Goal: Task Accomplishment & Management: Use online tool/utility

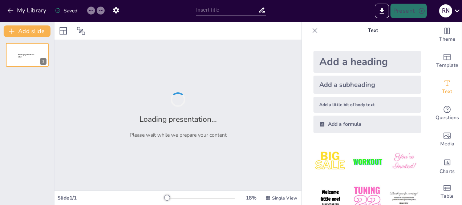
type input "Imported Emotional Intelligence Workshop deck [DATE].pptx"
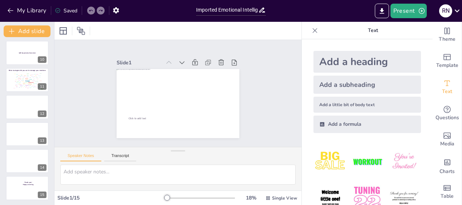
scroll to position [246, 0]
click at [28, 188] on div at bounding box center [27, 187] width 44 height 25
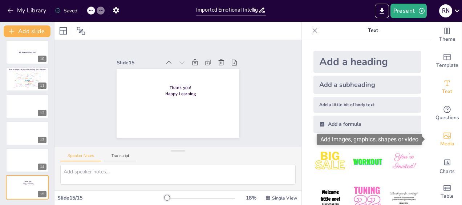
click at [443, 140] on span "Media" at bounding box center [447, 144] width 14 height 8
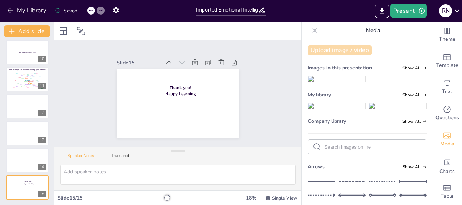
click at [333, 50] on button "Upload image / video" at bounding box center [340, 50] width 64 height 10
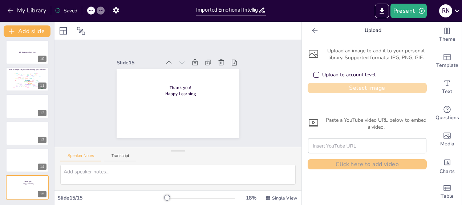
click at [341, 87] on button "Select image" at bounding box center [367, 88] width 119 height 10
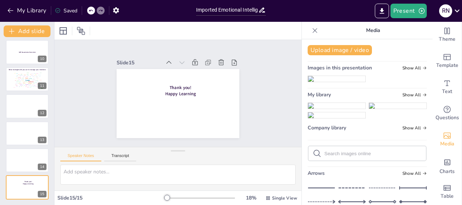
click at [318, 109] on img at bounding box center [336, 106] width 57 height 6
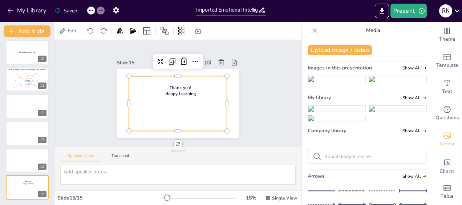
click at [254, 104] on div "Slide 1 Click to add text Slide 2 Go to [URL][DOMAIN_NAME] and login with code:…" at bounding box center [177, 93] width 183 height 135
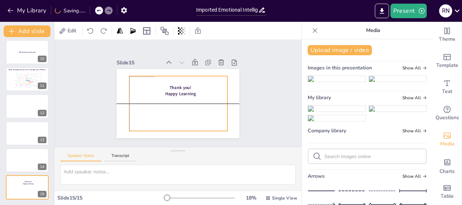
click at [187, 93] on div at bounding box center [176, 103] width 108 height 74
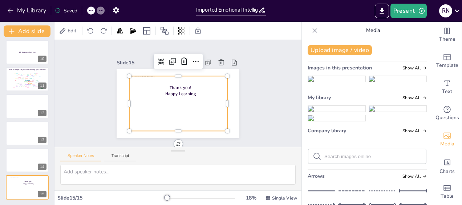
click at [187, 93] on div at bounding box center [175, 103] width 110 height 82
click at [257, 93] on div "Slide 1 Click to add text Slide 2 Go to [URL][DOMAIN_NAME] and login with code:…" at bounding box center [178, 93] width 263 height 232
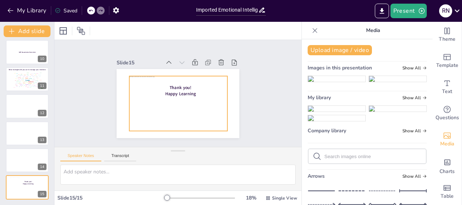
click at [186, 98] on div at bounding box center [172, 101] width 110 height 106
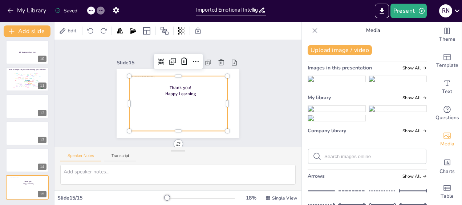
click at [199, 90] on div at bounding box center [174, 103] width 112 height 90
click at [124, 108] on div at bounding box center [142, 132] width 37 height 48
click at [150, 98] on div at bounding box center [174, 103] width 112 height 90
click at [124, 100] on div at bounding box center [172, 101] width 110 height 106
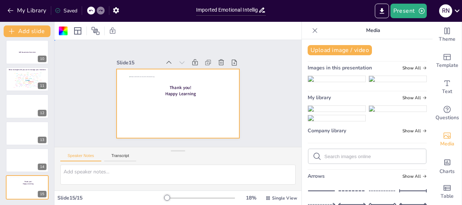
click at [148, 100] on div at bounding box center [168, 96] width 74 height 108
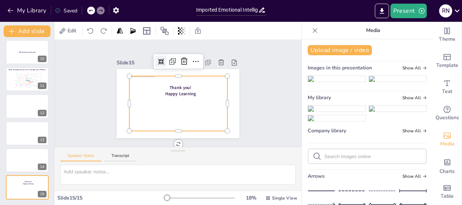
click at [193, 58] on icon at bounding box center [197, 62] width 8 height 8
click at [203, 69] on icon at bounding box center [209, 75] width 12 height 12
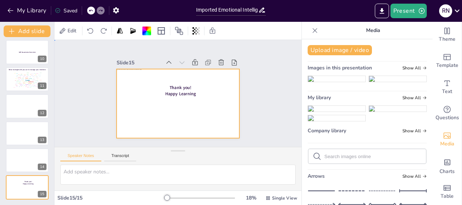
click at [142, 108] on div at bounding box center [172, 101] width 141 height 121
click at [214, 104] on div at bounding box center [167, 91] width 93 height 135
click at [236, 96] on icon at bounding box center [241, 101] width 10 height 10
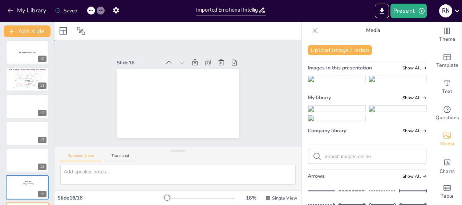
click at [249, 81] on div "Slide 1 Click to add text Slide 2 Go to [URL][DOMAIN_NAME] and login with code:…" at bounding box center [178, 93] width 168 height 184
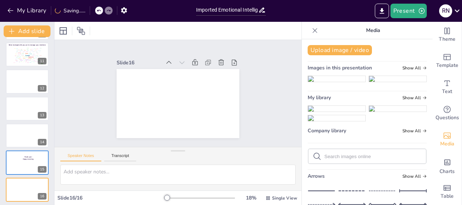
scroll to position [273, 0]
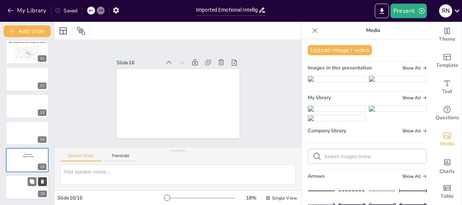
click at [41, 180] on icon at bounding box center [42, 181] width 5 height 5
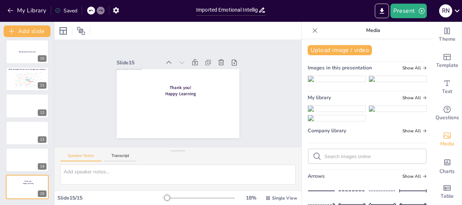
scroll to position [246, 0]
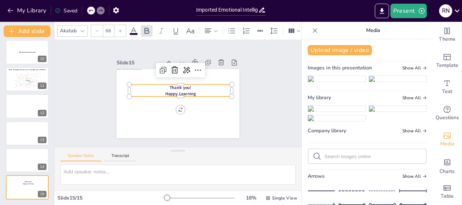
click at [167, 85] on span "Thank you!" at bounding box center [173, 89] width 12 height 23
click at [133, 28] on icon at bounding box center [133, 30] width 7 height 7
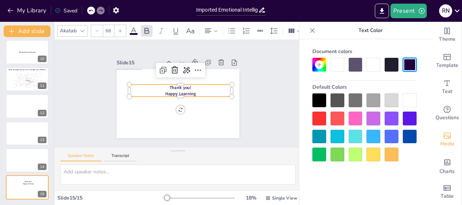
click at [338, 66] on div at bounding box center [337, 65] width 14 height 14
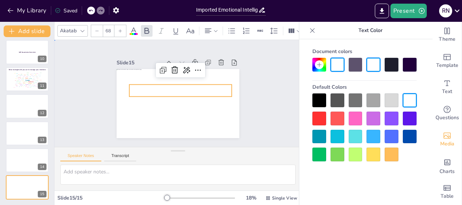
click at [279, 119] on div "Slide 1 Click to add text Slide 2 Go to [URL][DOMAIN_NAME] and login with code:…" at bounding box center [178, 93] width 216 height 267
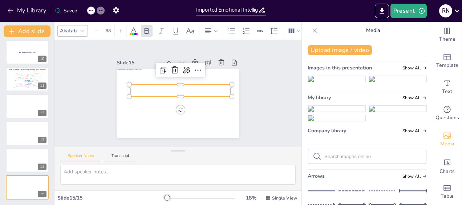
click at [182, 88] on span "Thank you!" at bounding box center [182, 89] width 23 height 14
click at [84, 28] on icon at bounding box center [83, 31] width 6 height 6
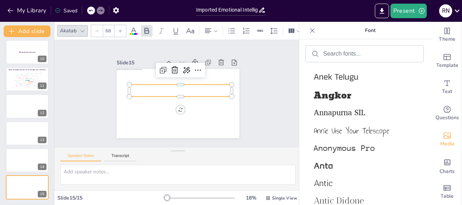
scroll to position [1518, 0]
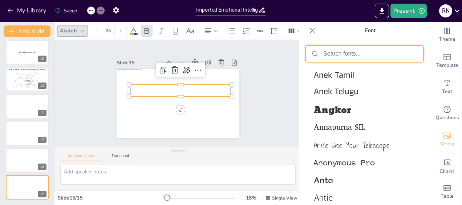
click at [334, 55] on input "text" at bounding box center [370, 53] width 94 height 7
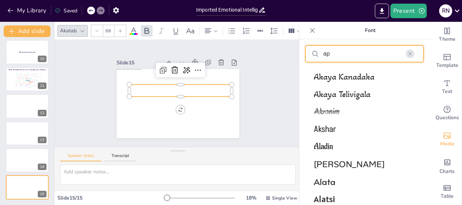
scroll to position [421, 0]
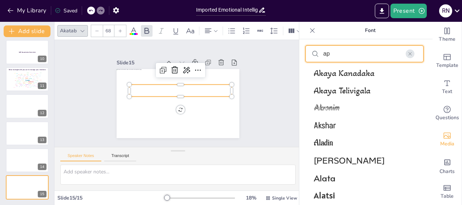
type input "ap"
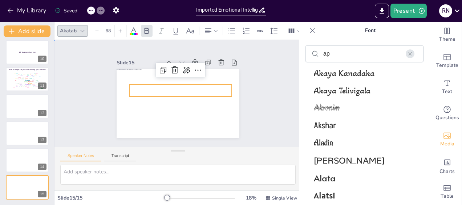
click at [263, 81] on div "Slide 1 Click to add text Slide 2 Go to [URL][DOMAIN_NAME] and login with code:…" at bounding box center [178, 93] width 232 height 263
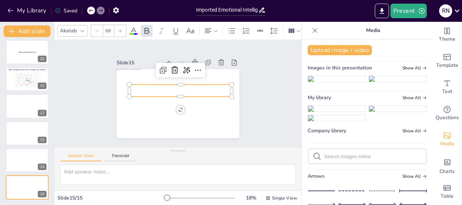
click at [196, 93] on p "Happy Learning" at bounding box center [180, 94] width 96 height 47
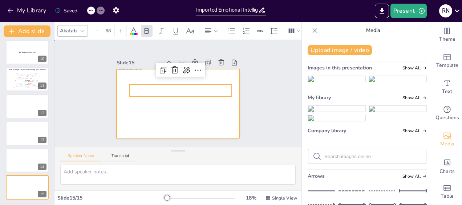
click at [202, 113] on div at bounding box center [167, 93] width 69 height 123
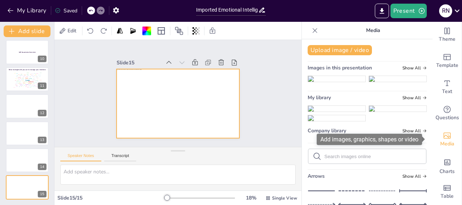
click at [443, 138] on icon "Add images, graphics, shapes or video" at bounding box center [447, 135] width 9 height 9
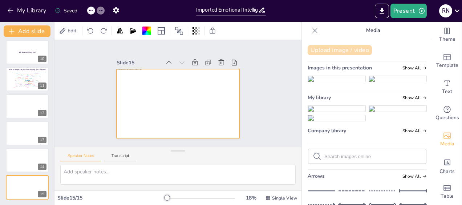
click at [336, 49] on button "Upload image / video" at bounding box center [340, 50] width 64 height 10
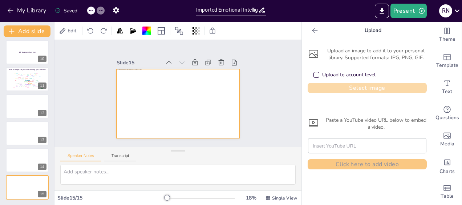
click at [357, 86] on button "Select image" at bounding box center [367, 88] width 119 height 10
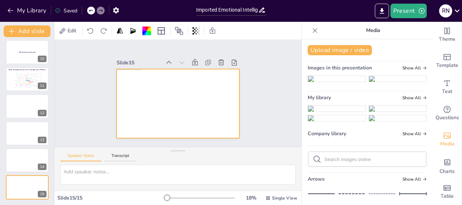
click at [315, 111] on img at bounding box center [336, 109] width 57 height 6
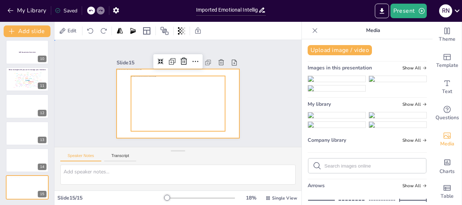
click at [229, 89] on div at bounding box center [172, 101] width 141 height 121
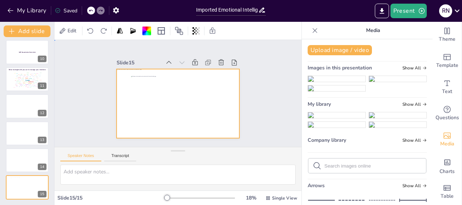
click at [116, 77] on div at bounding box center [168, 97] width 113 height 141
click at [32, 172] on div "14" at bounding box center [27, 160] width 44 height 25
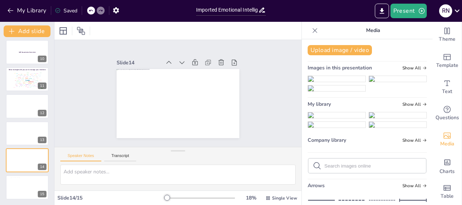
click at [42, 31] on button "Add slide" at bounding box center [27, 31] width 47 height 12
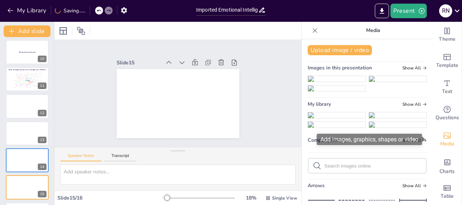
click at [441, 140] on span "Media" at bounding box center [447, 144] width 14 height 8
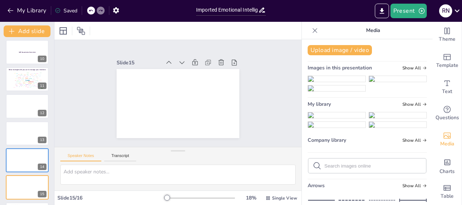
click at [325, 82] on img at bounding box center [336, 79] width 57 height 6
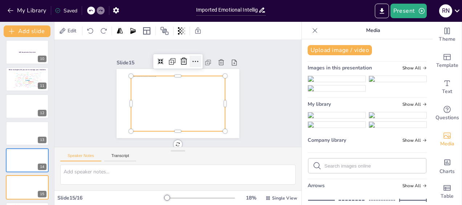
click at [201, 65] on icon at bounding box center [207, 71] width 12 height 12
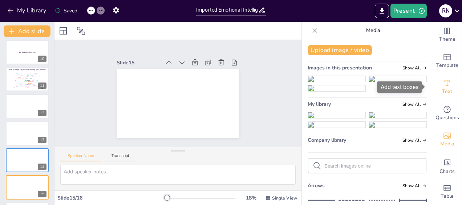
click at [442, 88] on span "Text" at bounding box center [447, 92] width 10 height 8
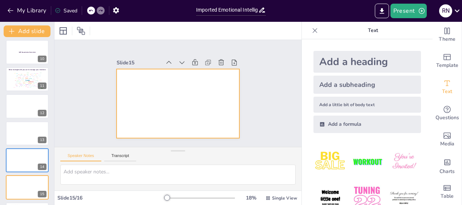
click at [159, 90] on div at bounding box center [172, 85] width 142 height 130
click at [159, 90] on div at bounding box center [170, 99] width 130 height 142
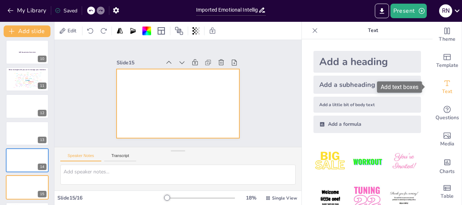
click at [442, 89] on span "Text" at bounding box center [447, 92] width 10 height 8
click at [362, 62] on div "Add a heading" at bounding box center [367, 62] width 108 height 22
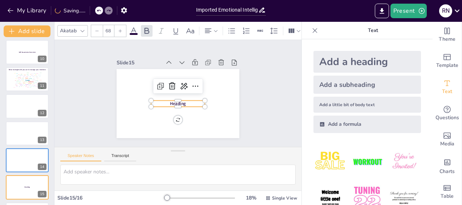
click at [188, 98] on p "Heading" at bounding box center [187, 98] width 27 height 52
drag, startPoint x: 172, startPoint y: 97, endPoint x: 171, endPoint y: 87, distance: 10.3
click at [171, 87] on div at bounding box center [174, 98] width 47 height 36
click at [180, 97] on span "Heading" at bounding box center [183, 93] width 6 height 16
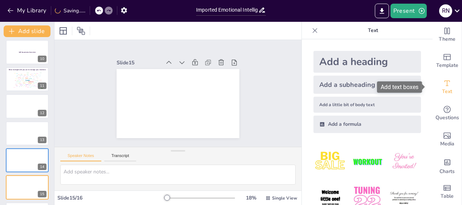
click at [443, 86] on icon "Add text boxes" at bounding box center [447, 83] width 9 height 9
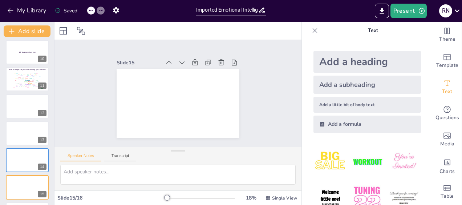
click at [353, 60] on div "Add a heading" at bounding box center [367, 62] width 108 height 22
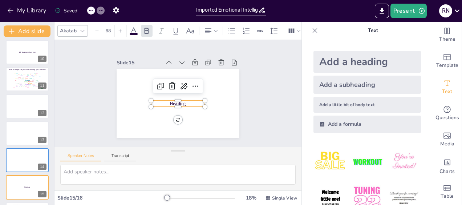
click at [186, 89] on p "Heading" at bounding box center [177, 83] width 54 height 12
click at [186, 99] on p "Heading" at bounding box center [174, 102] width 52 height 27
click at [186, 99] on p "Heading" at bounding box center [169, 99] width 36 height 47
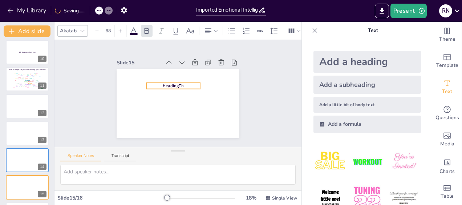
drag, startPoint x: 189, startPoint y: 102, endPoint x: 184, endPoint y: 84, distance: 18.4
click at [184, 84] on p "HeadingTh" at bounding box center [180, 84] width 44 height 40
click at [184, 84] on p "HeadingTh" at bounding box center [186, 89] width 6 height 54
click at [131, 29] on icon at bounding box center [133, 31] width 9 height 9
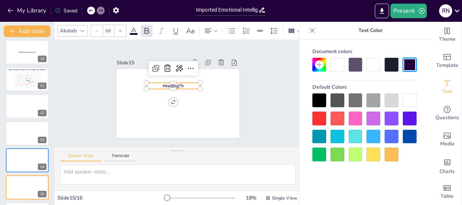
click at [334, 68] on div at bounding box center [337, 65] width 14 height 14
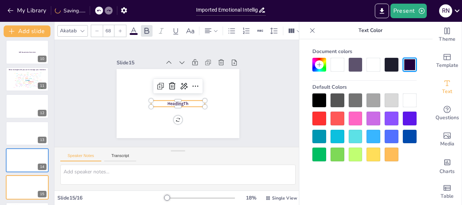
click at [134, 33] on span at bounding box center [134, 34] width 8 height 2
click at [370, 66] on div at bounding box center [373, 65] width 14 height 14
click at [256, 105] on div "Slide 1 Click to add text Slide 2 Go to [URL][DOMAIN_NAME] and login with code:…" at bounding box center [178, 94] width 156 height 264
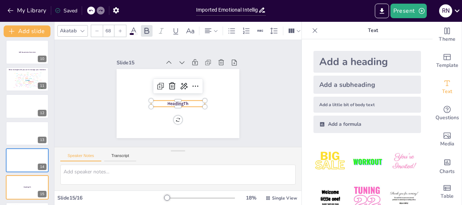
click at [184, 100] on p "HeadingTh" at bounding box center [172, 101] width 47 height 36
click at [184, 100] on p "HeadingTh" at bounding box center [174, 102] width 52 height 27
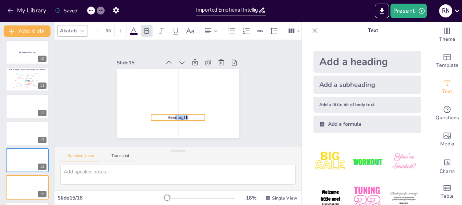
drag, startPoint x: 171, startPoint y: 103, endPoint x: 170, endPoint y: 117, distance: 13.8
click at [170, 117] on span "HeadingTh" at bounding box center [160, 110] width 19 height 20
click at [165, 115] on span "HeadingTh" at bounding box center [157, 105] width 16 height 21
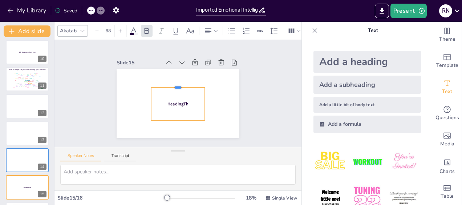
drag, startPoint x: 171, startPoint y: 110, endPoint x: 166, endPoint y: 83, distance: 27.2
click at [166, 83] on div at bounding box center [183, 100] width 47 height 36
click at [177, 101] on span "HeadingTh" at bounding box center [172, 101] width 20 height 17
click at [186, 97] on p "HeadingTh" at bounding box center [174, 83] width 52 height 27
click at [179, 101] on p "HeadingTh" at bounding box center [168, 90] width 23 height 53
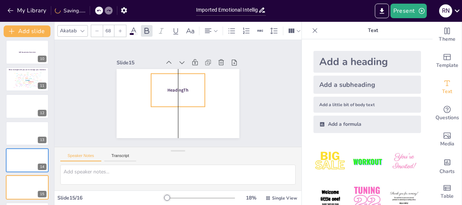
drag, startPoint x: 186, startPoint y: 101, endPoint x: 185, endPoint y: 87, distance: 13.8
click at [185, 87] on p "HeadingTh" at bounding box center [181, 94] width 23 height 53
click at [157, 81] on div "HeadingTh" at bounding box center [179, 90] width 63 height 55
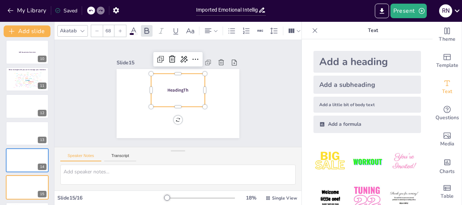
click at [133, 29] on icon at bounding box center [133, 31] width 9 height 9
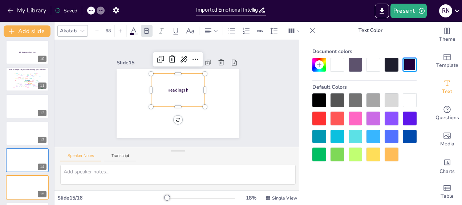
click at [339, 62] on div at bounding box center [337, 65] width 14 height 14
click at [263, 123] on div "Slide 1 Click to add text Slide 2 Go to [URL][DOMAIN_NAME] and login with code:…" at bounding box center [178, 93] width 198 height 269
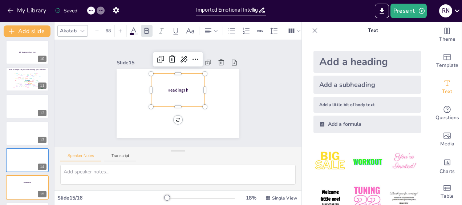
click at [179, 87] on span "HeadingTh" at bounding box center [181, 93] width 10 height 22
click at [179, 87] on span "HeadingTh" at bounding box center [181, 93] width 8 height 21
click at [167, 86] on p "HeadingTh" at bounding box center [180, 92] width 27 height 52
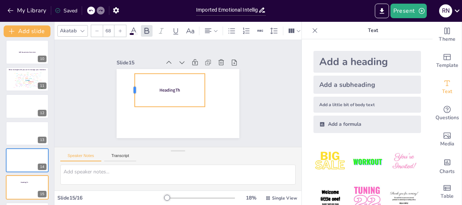
drag, startPoint x: 144, startPoint y: 86, endPoint x: 126, endPoint y: 88, distance: 18.2
click at [135, 70] on div at bounding box center [149, 57] width 28 height 27
drag, startPoint x: 200, startPoint y: 87, endPoint x: 221, endPoint y: 86, distance: 20.7
click at [213, 133] on div at bounding box center [196, 141] width 33 height 16
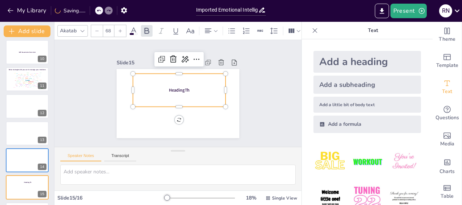
click at [193, 88] on p "HeadingTh" at bounding box center [180, 95] width 35 height 90
click at [173, 87] on span "HeadingTh" at bounding box center [181, 91] width 20 height 19
click at [158, 111] on icon at bounding box center [152, 117] width 12 height 12
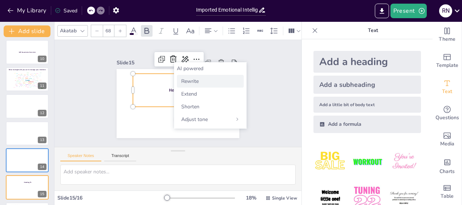
click at [190, 80] on span "Rewrite" at bounding box center [189, 81] width 17 height 7
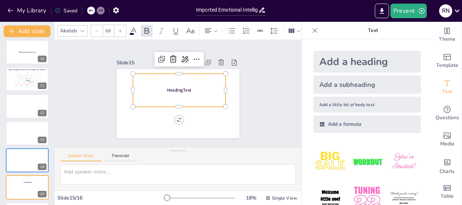
click at [180, 85] on span "HeadingText" at bounding box center [181, 93] width 15 height 25
click at [186, 91] on span "HeadingText" at bounding box center [175, 96] width 25 height 11
click at [184, 89] on span "HeadingText" at bounding box center [174, 94] width 19 height 23
click at [183, 55] on icon at bounding box center [177, 54] width 12 height 12
click at [279, 66] on div "Slide 1 Click to add text Slide 2 Go to [URL][DOMAIN_NAME] and login with code:…" at bounding box center [178, 93] width 269 height 198
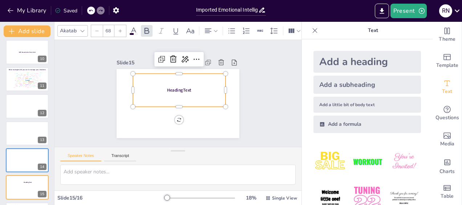
click at [177, 90] on span "HeadingText" at bounding box center [181, 92] width 21 height 22
click at [177, 90] on span "HeadingText" at bounding box center [181, 93] width 15 height 25
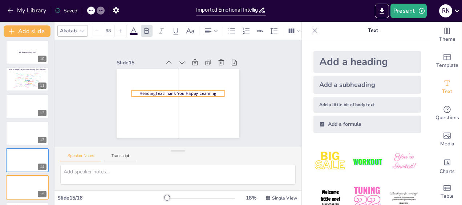
drag, startPoint x: 149, startPoint y: 74, endPoint x: 150, endPoint y: 91, distance: 16.8
click at [150, 91] on span "HeadingTextThank You Happy Learning" at bounding box center [177, 93] width 61 height 56
click at [131, 29] on icon at bounding box center [133, 31] width 9 height 9
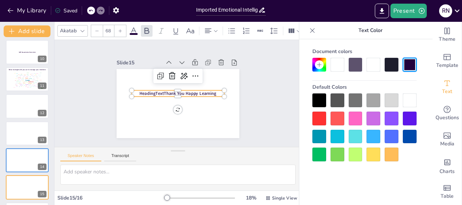
click at [335, 65] on div at bounding box center [337, 65] width 14 height 14
click at [374, 65] on div at bounding box center [373, 65] width 14 height 14
click at [261, 109] on div "Slide 1 Click to add text Slide 2 Go to [URL][DOMAIN_NAME] and login with code:…" at bounding box center [178, 93] width 245 height 255
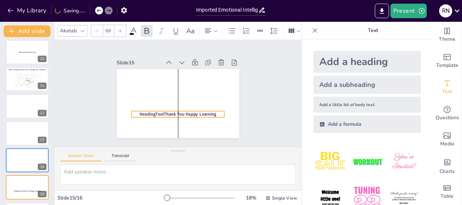
drag, startPoint x: 194, startPoint y: 90, endPoint x: 195, endPoint y: 111, distance: 20.7
click at [160, 111] on span "HeadingTextThank You Happy Learning" at bounding box center [157, 93] width 6 height 77
click at [169, 111] on span "HeadingTextThank You Happy Learning" at bounding box center [158, 89] width 22 height 76
click at [195, 111] on span "HeadingTextThank You Happy Learning" at bounding box center [171, 112] width 75 height 29
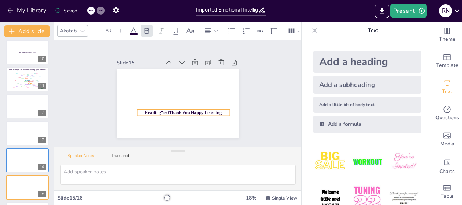
drag, startPoint x: 195, startPoint y: 112, endPoint x: 200, endPoint y: 111, distance: 5.6
click at [173, 111] on span "HeadingTextThank You Happy Learning" at bounding box center [157, 92] width 29 height 75
click at [162, 108] on span "HeadingTextThank You Happy Learning" at bounding box center [160, 99] width 6 height 77
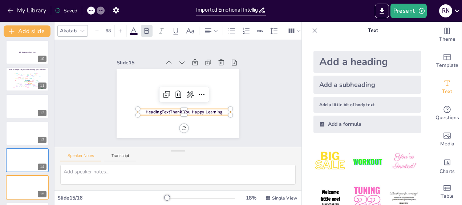
click at [132, 28] on icon at bounding box center [133, 30] width 7 height 7
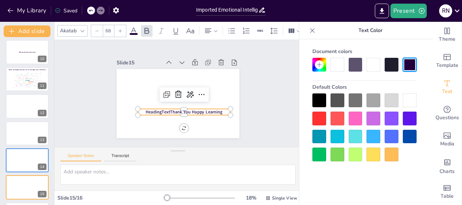
click at [336, 64] on div at bounding box center [337, 65] width 14 height 14
click at [278, 96] on div "Slide 1 Click to add text Slide 2 Go to [URL][DOMAIN_NAME] and login with code:…" at bounding box center [178, 93] width 269 height 198
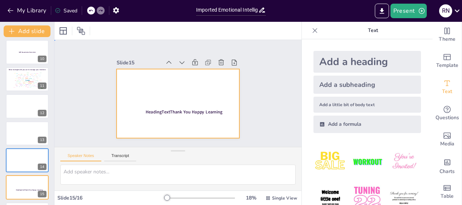
click at [176, 84] on div at bounding box center [169, 89] width 116 height 141
click at [162, 85] on div at bounding box center [186, 99] width 130 height 142
click at [138, 121] on icon at bounding box center [134, 124] width 7 height 7
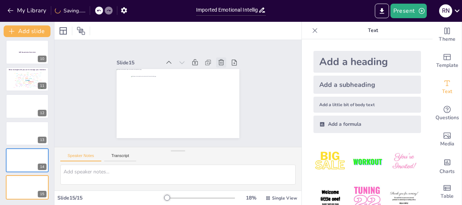
click at [193, 141] on icon at bounding box center [188, 145] width 9 height 9
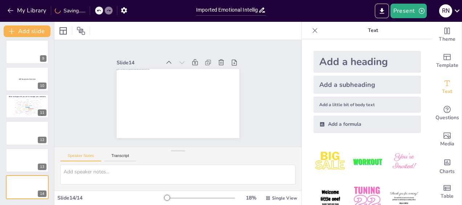
scroll to position [219, 0]
click at [25, 202] on div "Click to add text 1 Go to https://sendsteps.me and login with code: Lantern 2 W…" at bounding box center [27, 121] width 54 height 168
click at [28, 32] on button "Add slide" at bounding box center [27, 31] width 47 height 12
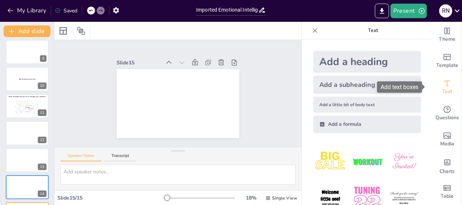
click at [442, 88] on span "Text" at bounding box center [447, 92] width 10 height 8
click at [361, 62] on div "Add a heading" at bounding box center [367, 62] width 108 height 22
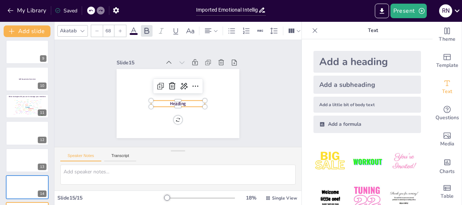
click at [180, 101] on p "Heading" at bounding box center [168, 96] width 23 height 53
click at [183, 101] on p "Heading" at bounding box center [176, 103] width 54 height 17
drag, startPoint x: 171, startPoint y: 105, endPoint x: 170, endPoint y: 123, distance: 18.2
click at [157, 123] on div at bounding box center [145, 103] width 22 height 53
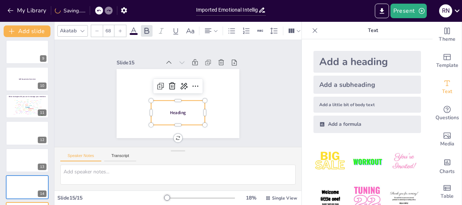
click at [171, 110] on p "Heading" at bounding box center [160, 87] width 23 height 53
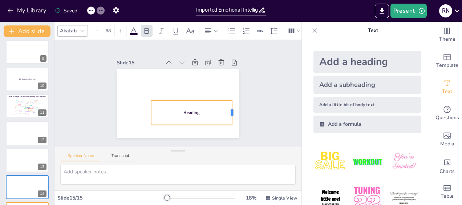
drag, startPoint x: 199, startPoint y: 112, endPoint x: 227, endPoint y: 109, distance: 27.5
click at [190, 147] on div at bounding box center [177, 153] width 25 height 13
click at [199, 106] on div "Heading" at bounding box center [201, 94] width 67 height 80
click at [191, 110] on span "Heading" at bounding box center [192, 113] width 16 height 6
click at [175, 77] on span "Heading" at bounding box center [166, 73] width 16 height 8
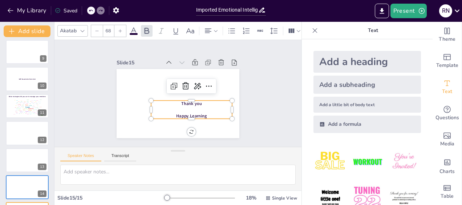
click at [196, 101] on p "Thank you" at bounding box center [190, 105] width 81 height 15
click at [256, 115] on div "Slide 1 Click to add text Slide 2 Go to [URL][DOMAIN_NAME] and login with code:…" at bounding box center [178, 94] width 156 height 264
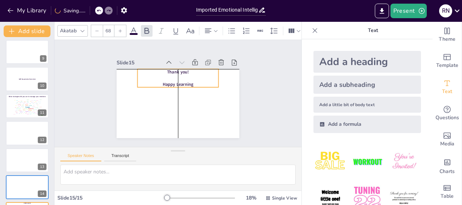
drag, startPoint x: 182, startPoint y: 101, endPoint x: 169, endPoint y: 73, distance: 31.4
click at [169, 73] on div "Thank you! Happy Learning" at bounding box center [167, 105] width 72 height 68
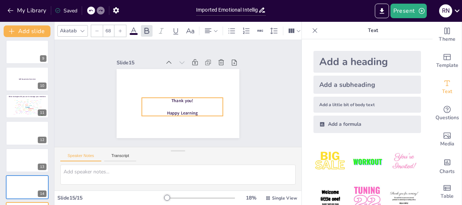
drag, startPoint x: 166, startPoint y: 69, endPoint x: 171, endPoint y: 98, distance: 29.0
click at [171, 98] on span "Thank you!" at bounding box center [170, 92] width 18 height 21
click at [165, 105] on p at bounding box center [166, 86] width 64 height 59
click at [161, 108] on span "Happy Learning" at bounding box center [158, 95] width 9 height 31
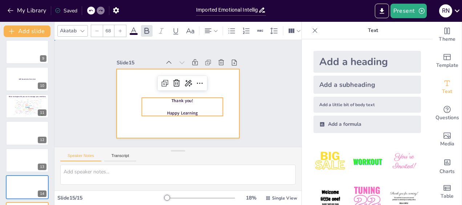
click at [197, 122] on div at bounding box center [172, 85] width 140 height 128
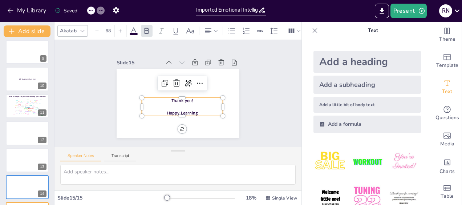
click at [177, 105] on p at bounding box center [164, 93] width 31 height 79
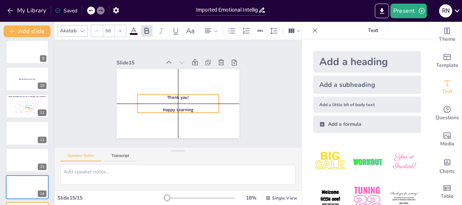
drag, startPoint x: 177, startPoint y: 105, endPoint x: 171, endPoint y: 104, distance: 6.3
click at [177, 104] on p at bounding box center [188, 91] width 23 height 80
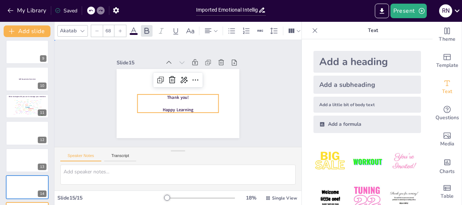
click at [231, 115] on div "Slide 1 Click to add text Slide 2 Go to [URL][DOMAIN_NAME] and login with code:…" at bounding box center [178, 93] width 106 height 172
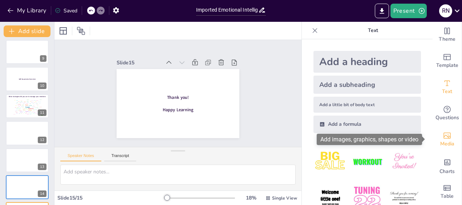
click at [443, 135] on icon "Add images, graphics, shapes or video" at bounding box center [447, 135] width 9 height 9
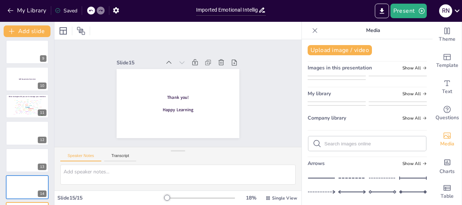
click at [332, 82] on img at bounding box center [336, 79] width 57 height 6
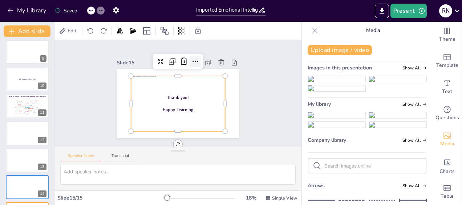
click at [208, 86] on icon at bounding box center [214, 92] width 12 height 12
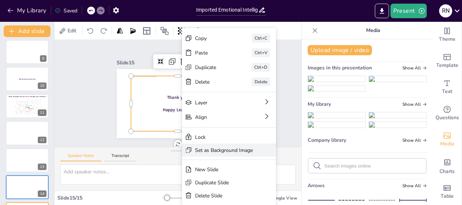
click at [99, 174] on div "Set as Background Image" at bounding box center [92, 203] width 13 height 58
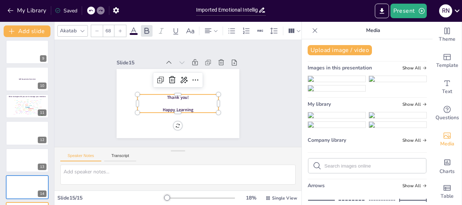
click at [163, 98] on p at bounding box center [176, 103] width 81 height 15
click at [132, 29] on icon at bounding box center [133, 31] width 9 height 9
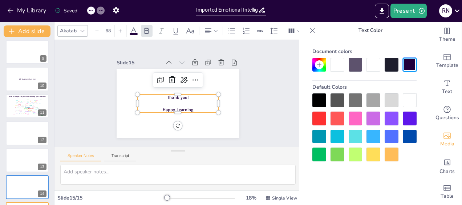
click at [335, 65] on div at bounding box center [337, 65] width 14 height 14
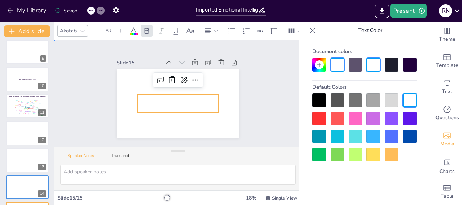
click at [271, 111] on div "Slide 1 Click to add text Slide 2 Go to [URL][DOMAIN_NAME] and login with code:…" at bounding box center [178, 94] width 264 height 156
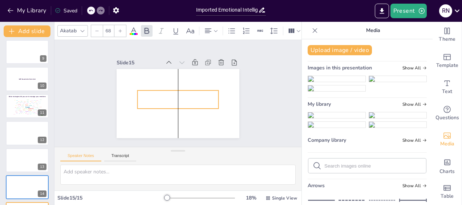
drag, startPoint x: 173, startPoint y: 96, endPoint x: 172, endPoint y: 92, distance: 4.1
click at [172, 92] on span "Thank you!" at bounding box center [178, 93] width 18 height 21
click at [256, 115] on div "Slide 1 Click to add text Slide 2 Go to [URL][DOMAIN_NAME] and login with code:…" at bounding box center [178, 93] width 257 height 132
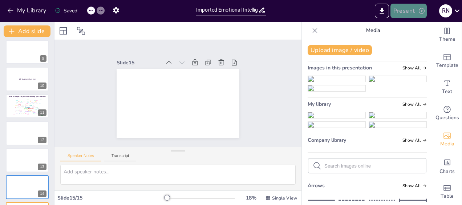
click at [405, 11] on button "Present" at bounding box center [408, 11] width 36 height 15
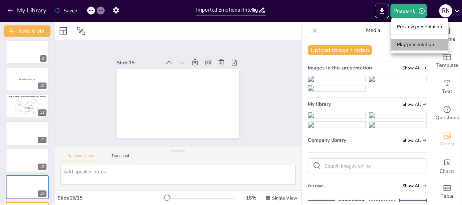
click at [410, 44] on li "Play presentation" at bounding box center [419, 45] width 57 height 12
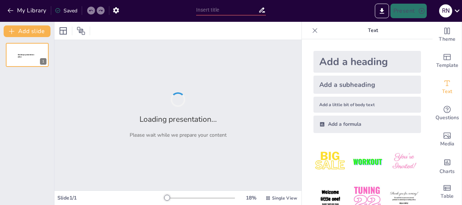
type input "Imported Emotional Intelligence Workshop deck [DATE].pptx"
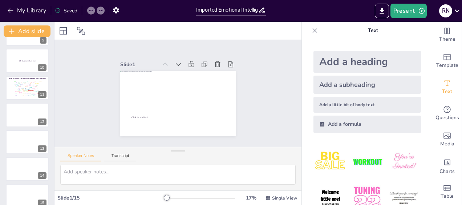
scroll to position [246, 0]
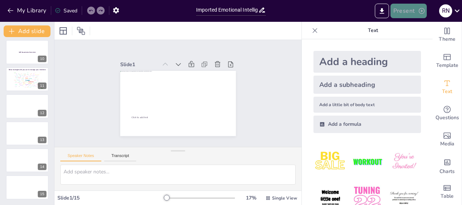
click at [409, 10] on button "Present" at bounding box center [408, 11] width 36 height 15
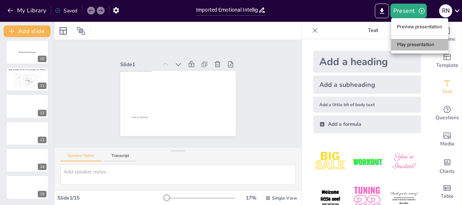
click at [406, 47] on li "Play presentation" at bounding box center [419, 45] width 57 height 12
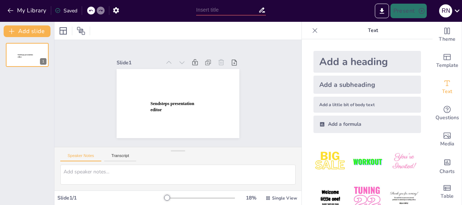
type input "Imported Emotional Intelligence Workshop deck [DATE].pptx"
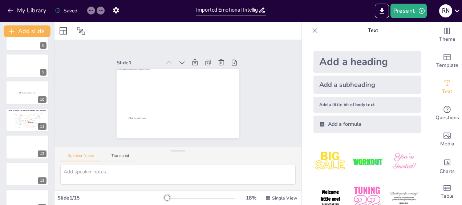
scroll to position [246, 0]
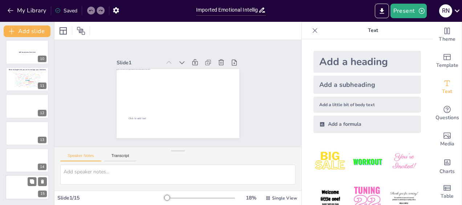
click at [28, 191] on div at bounding box center [27, 187] width 44 height 26
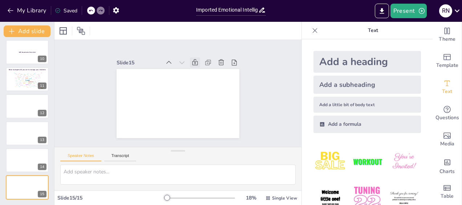
click at [191, 59] on icon at bounding box center [194, 62] width 7 height 7
click at [261, 87] on div "Slide 1 Click to add text Slide 2 Go to [URL][DOMAIN_NAME] and login with code:…" at bounding box center [177, 93] width 247 height 107
click at [405, 11] on button "Present" at bounding box center [408, 11] width 36 height 15
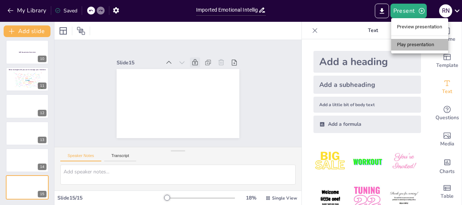
click at [401, 46] on li "Play presentation" at bounding box center [419, 45] width 57 height 12
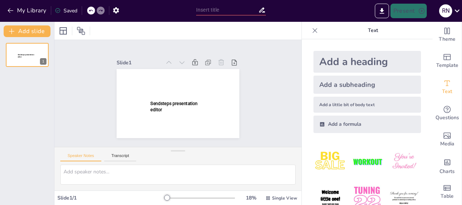
type input "Imported Emotional Intelligence Workshop deck [DATE].pptx"
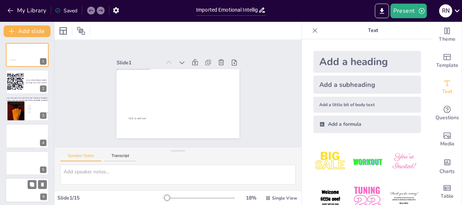
click at [30, 189] on div at bounding box center [27, 190] width 44 height 25
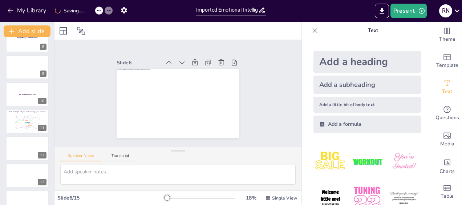
scroll to position [246, 0]
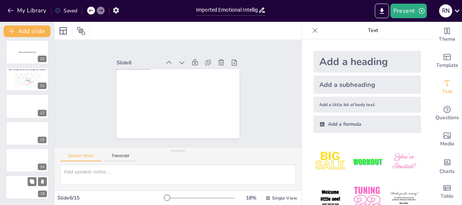
click at [32, 191] on div at bounding box center [27, 187] width 44 height 26
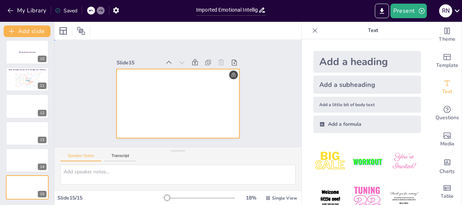
click at [122, 79] on div at bounding box center [178, 104] width 123 height 72
click at [192, 60] on icon at bounding box center [194, 62] width 5 height 6
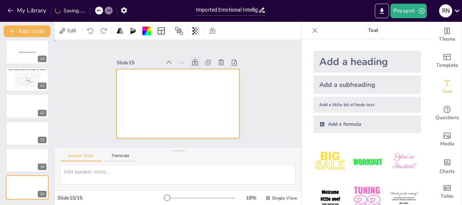
click at [218, 78] on div at bounding box center [178, 104] width 123 height 72
click at [70, 31] on span "Edit" at bounding box center [72, 30] width 12 height 7
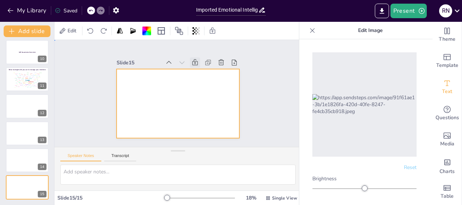
click at [227, 102] on div at bounding box center [178, 104] width 123 height 72
click at [231, 60] on icon at bounding box center [234, 62] width 7 height 7
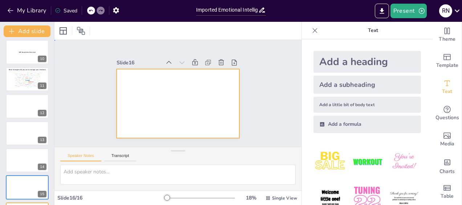
click at [192, 98] on div at bounding box center [178, 103] width 123 height 69
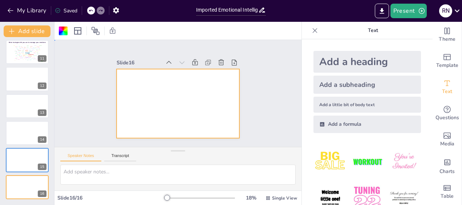
click at [152, 113] on div at bounding box center [178, 103] width 123 height 69
click at [443, 87] on icon "Add text boxes" at bounding box center [447, 83] width 9 height 9
click at [348, 86] on div "Add a subheading" at bounding box center [367, 85] width 108 height 18
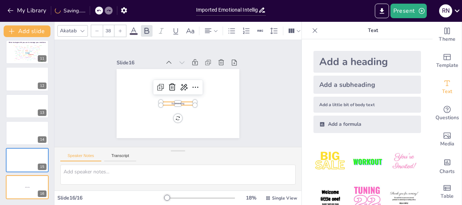
click at [346, 67] on div "Add a heading" at bounding box center [367, 62] width 108 height 22
type input "68"
click at [182, 101] on p "Heading" at bounding box center [178, 104] width 54 height 6
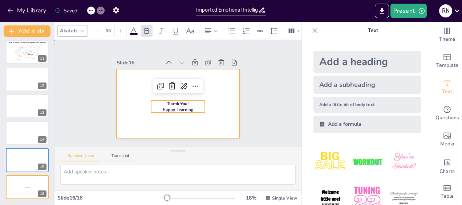
click at [223, 122] on div at bounding box center [178, 103] width 123 height 69
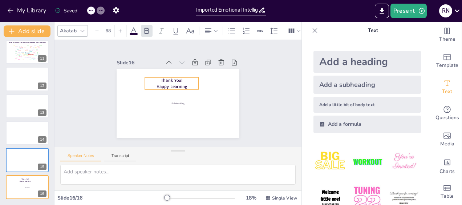
drag, startPoint x: 184, startPoint y: 104, endPoint x: 178, endPoint y: 81, distance: 24.0
click at [178, 84] on span "Happy Learning" at bounding box center [172, 87] width 31 height 6
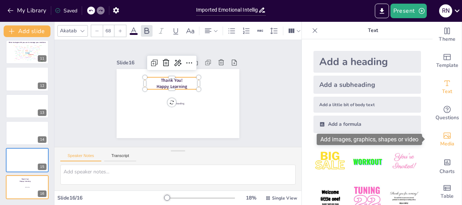
click at [443, 134] on icon "Add images, graphics, shapes or video" at bounding box center [447, 135] width 9 height 9
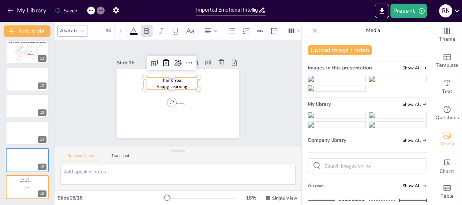
click at [394, 82] on img at bounding box center [397, 79] width 57 height 6
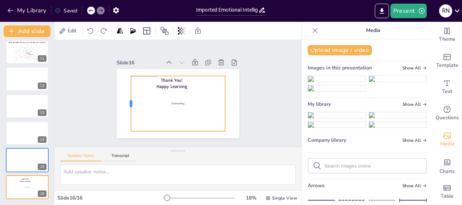
click at [125, 100] on div at bounding box center [128, 103] width 6 height 55
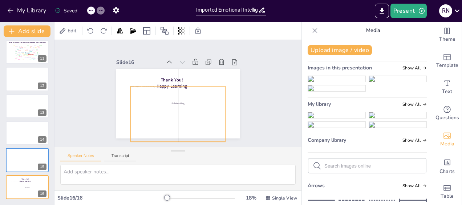
drag, startPoint x: 169, startPoint y: 100, endPoint x: 168, endPoint y: 110, distance: 10.6
click at [168, 110] on div at bounding box center [178, 114] width 94 height 56
click at [172, 86] on div at bounding box center [178, 114] width 94 height 56
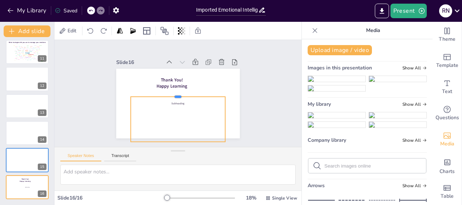
drag, startPoint x: 171, startPoint y: 82, endPoint x: 171, endPoint y: 93, distance: 10.5
click at [171, 93] on div at bounding box center [178, 94] width 94 height 6
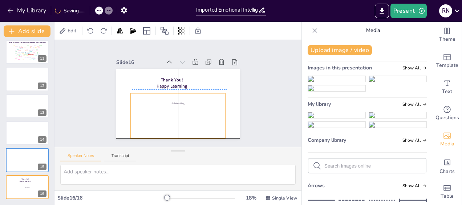
drag, startPoint x: 175, startPoint y: 105, endPoint x: 176, endPoint y: 100, distance: 6.0
click at [176, 100] on div at bounding box center [178, 111] width 94 height 56
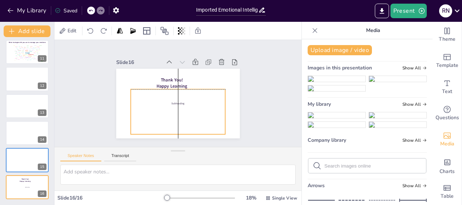
drag, startPoint x: 176, startPoint y: 100, endPoint x: 177, endPoint y: 96, distance: 3.7
click at [177, 96] on div at bounding box center [178, 107] width 94 height 56
click at [249, 118] on div "Slide 1 Click to add text Slide 2 Go to [URL][DOMAIN_NAME] and login with code:…" at bounding box center [178, 93] width 164 height 90
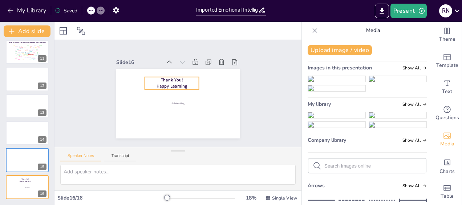
click at [171, 80] on span "Thank You!" at bounding box center [172, 80] width 22 height 6
type input "70"
click at [140, 77] on div at bounding box center [143, 77] width 6 height 6
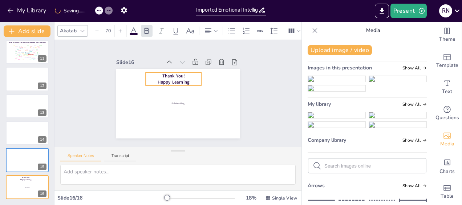
drag, startPoint x: 173, startPoint y: 80, endPoint x: 175, endPoint y: 76, distance: 4.7
click at [175, 79] on span "Happy Learning" at bounding box center [174, 82] width 32 height 6
click at [258, 104] on div "Slide 1 Click to add text Slide 2 Go to [URL][DOMAIN_NAME] and login with code:…" at bounding box center [177, 93] width 247 height 107
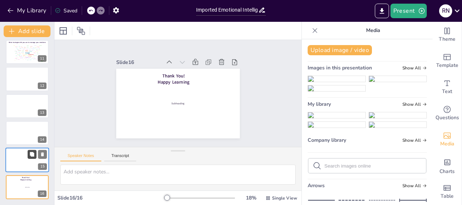
click at [36, 155] on button at bounding box center [32, 154] width 9 height 9
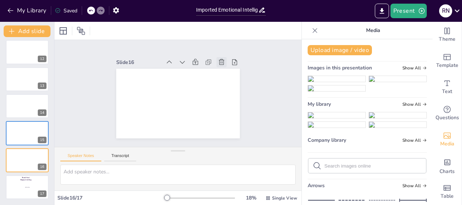
click at [218, 61] on icon at bounding box center [221, 61] width 7 height 7
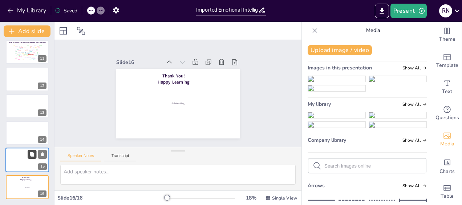
click at [33, 155] on icon at bounding box center [32, 154] width 4 height 4
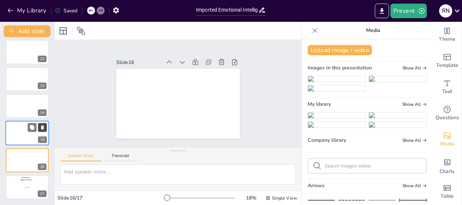
click at [44, 127] on icon at bounding box center [42, 128] width 3 height 4
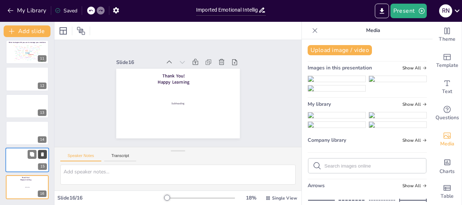
scroll to position [273, 0]
click at [19, 159] on p "Happy Learning" at bounding box center [25, 159] width 29 height 2
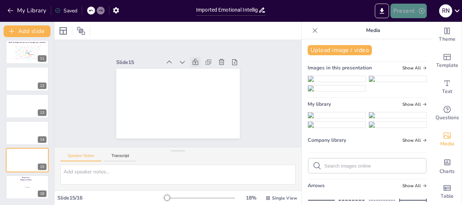
click at [405, 14] on button "Present" at bounding box center [408, 11] width 36 height 15
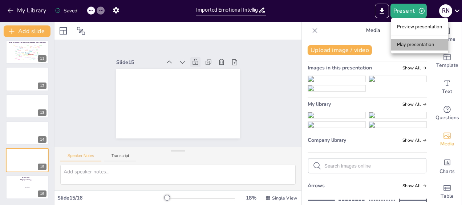
click at [407, 45] on li "Play presentation" at bounding box center [419, 45] width 57 height 12
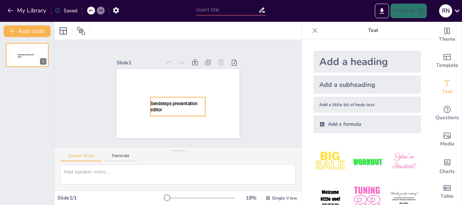
type input "Imported Emotional Intelligence Workshop deck [DATE].pptx"
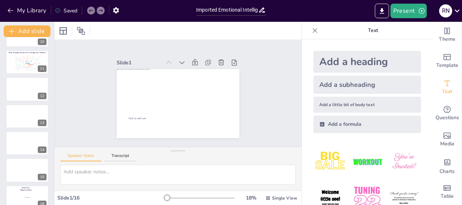
scroll to position [273, 0]
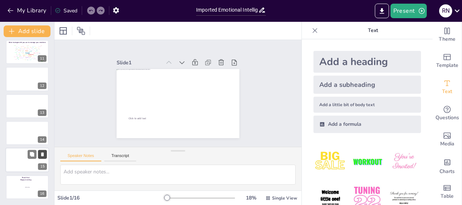
click at [42, 155] on icon at bounding box center [42, 155] width 3 height 4
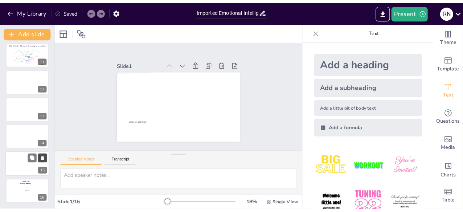
scroll to position [246, 0]
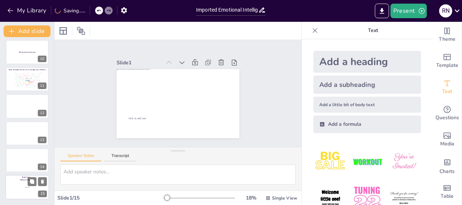
click at [35, 187] on div at bounding box center [27, 188] width 33 height 20
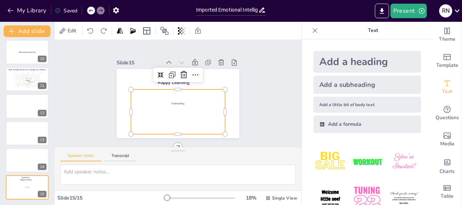
click at [168, 100] on div at bounding box center [178, 106] width 94 height 55
drag, startPoint x: 173, startPoint y: 85, endPoint x: 171, endPoint y: 81, distance: 4.6
click at [171, 81] on div at bounding box center [178, 82] width 94 height 6
click at [147, 94] on div at bounding box center [178, 106] width 94 height 55
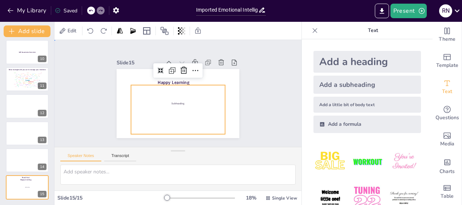
click at [254, 106] on div "Slide 1 Click to add text Slide 2 Go to [URL][DOMAIN_NAME] and login with code:…" at bounding box center [177, 93] width 247 height 107
click at [187, 105] on div at bounding box center [178, 106] width 94 height 55
click at [261, 117] on div "Slide 1 Click to add text Slide 2 Go to [URL][DOMAIN_NAME] and login with code:…" at bounding box center [177, 93] width 247 height 107
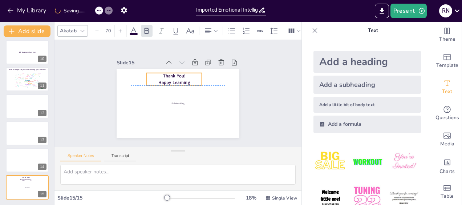
click at [167, 73] on span "Thank You!" at bounding box center [174, 76] width 23 height 6
click at [261, 97] on div "Slide 1 Click to add text Slide 2 Go to [URL][DOMAIN_NAME] and login with code:…" at bounding box center [177, 93] width 247 height 107
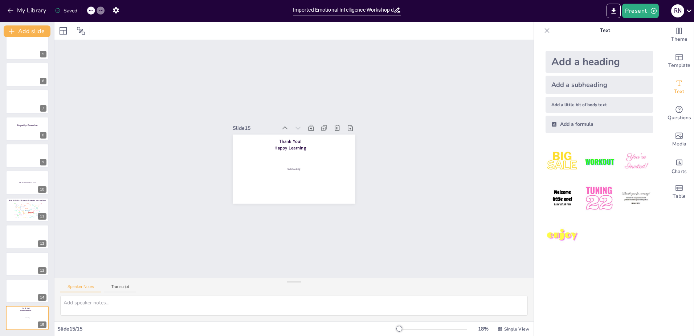
scroll to position [115, 0]
